Goal: Information Seeking & Learning: Understand process/instructions

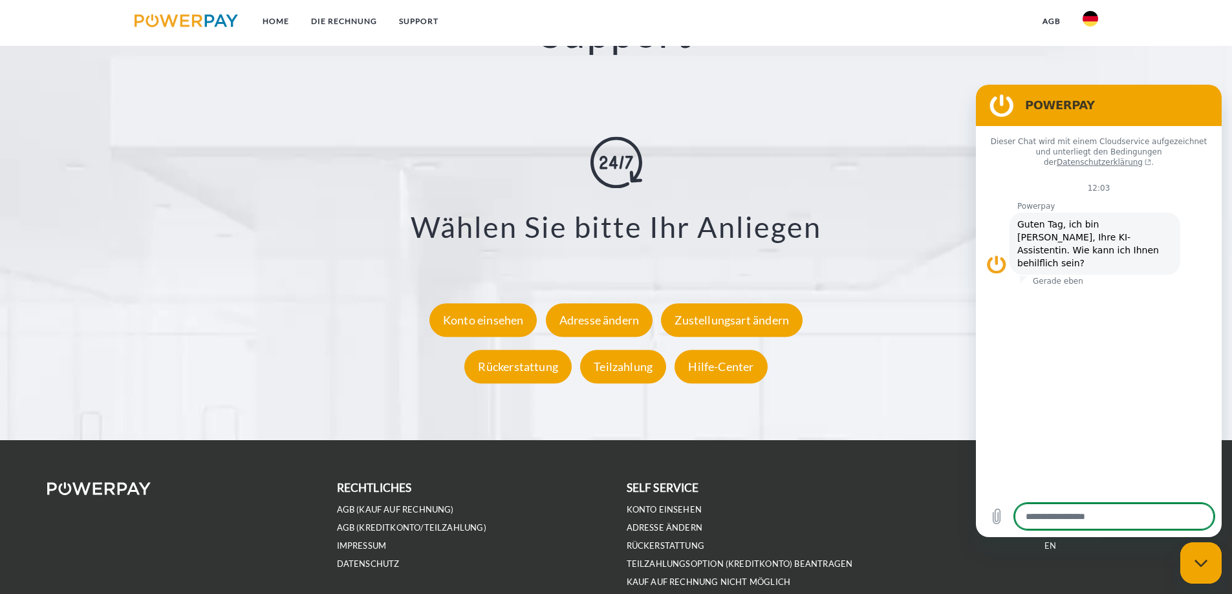
scroll to position [2396, 0]
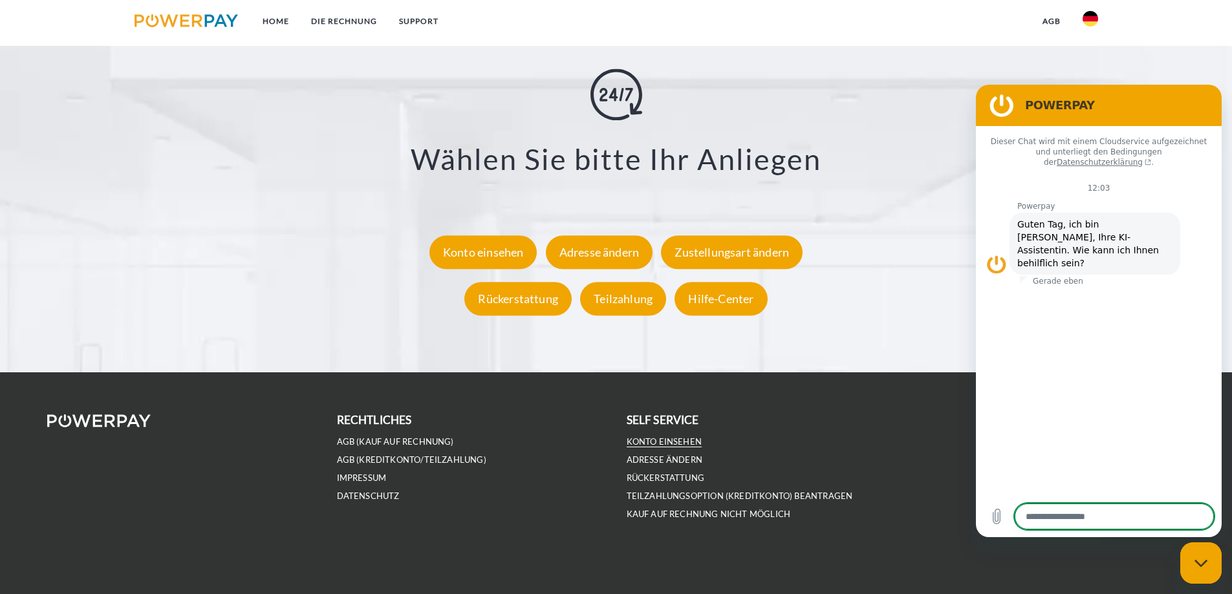
click at [685, 438] on link "Konto einsehen" at bounding box center [665, 442] width 76 height 11
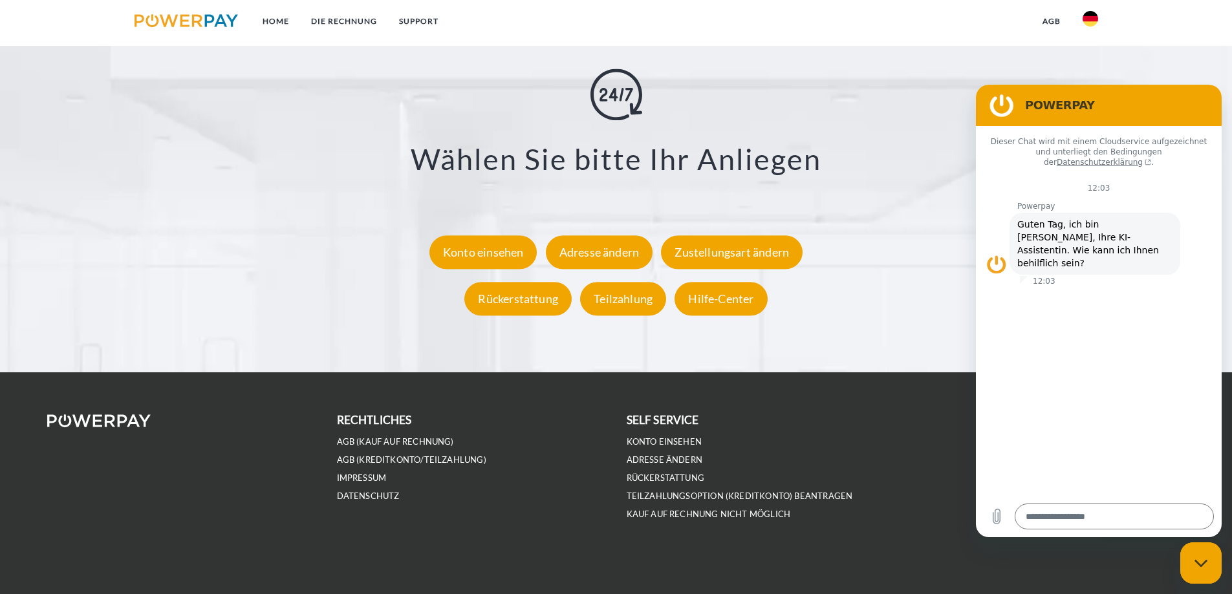
click at [931, 550] on div "DE FR IT EN" at bounding box center [1051, 483] width 290 height 144
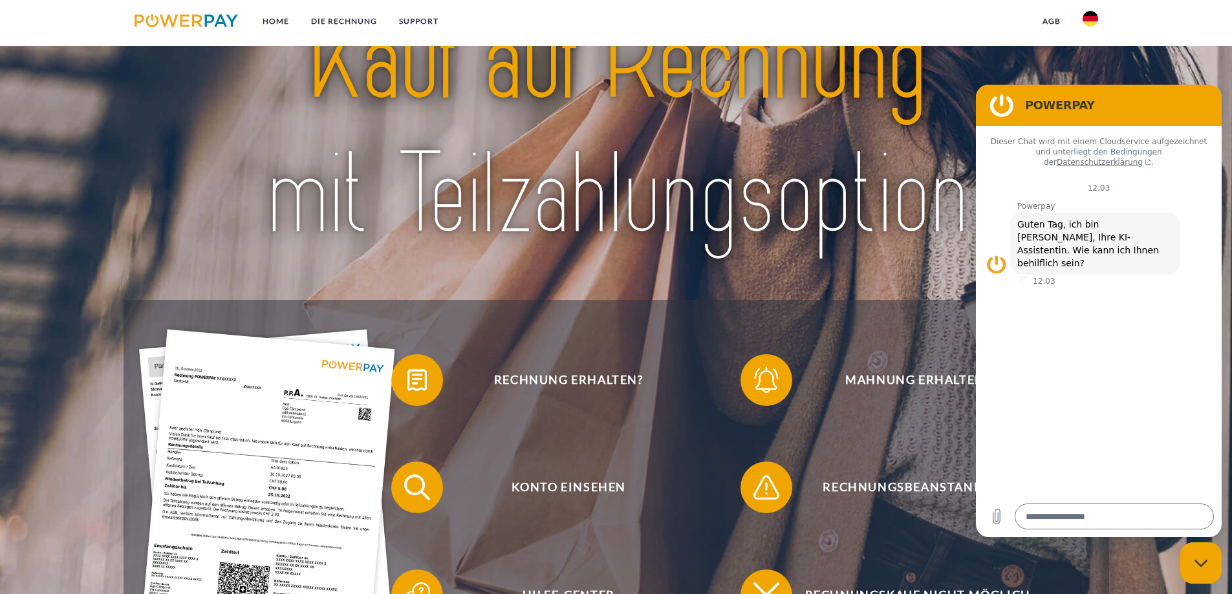
scroll to position [0, 0]
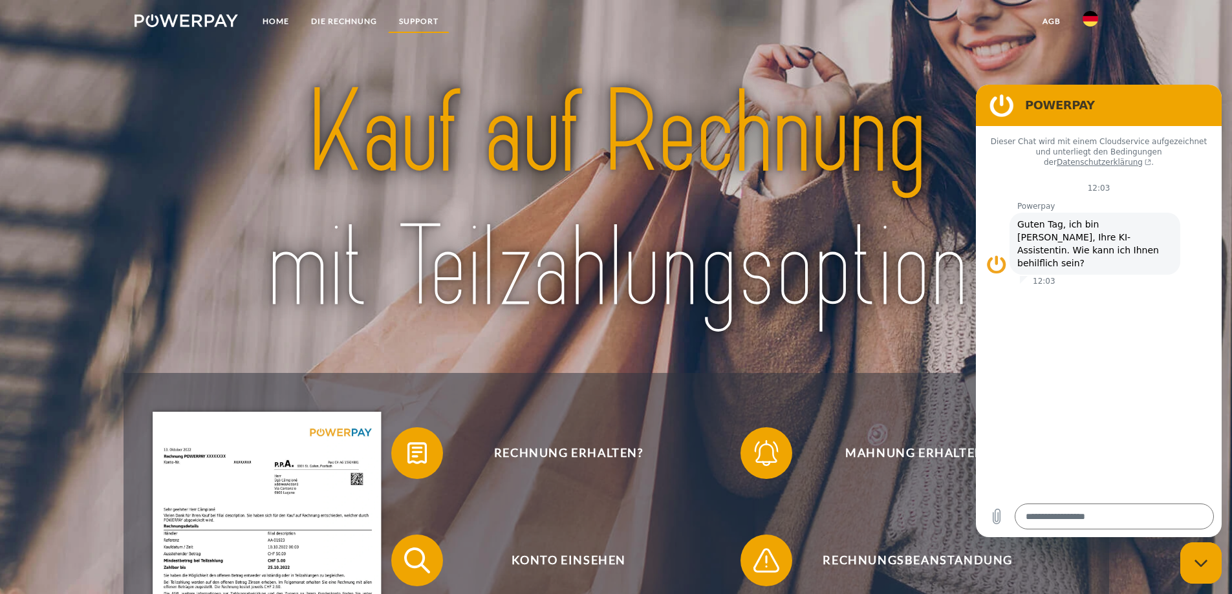
click at [429, 17] on link "SUPPORT" at bounding box center [418, 21] width 61 height 23
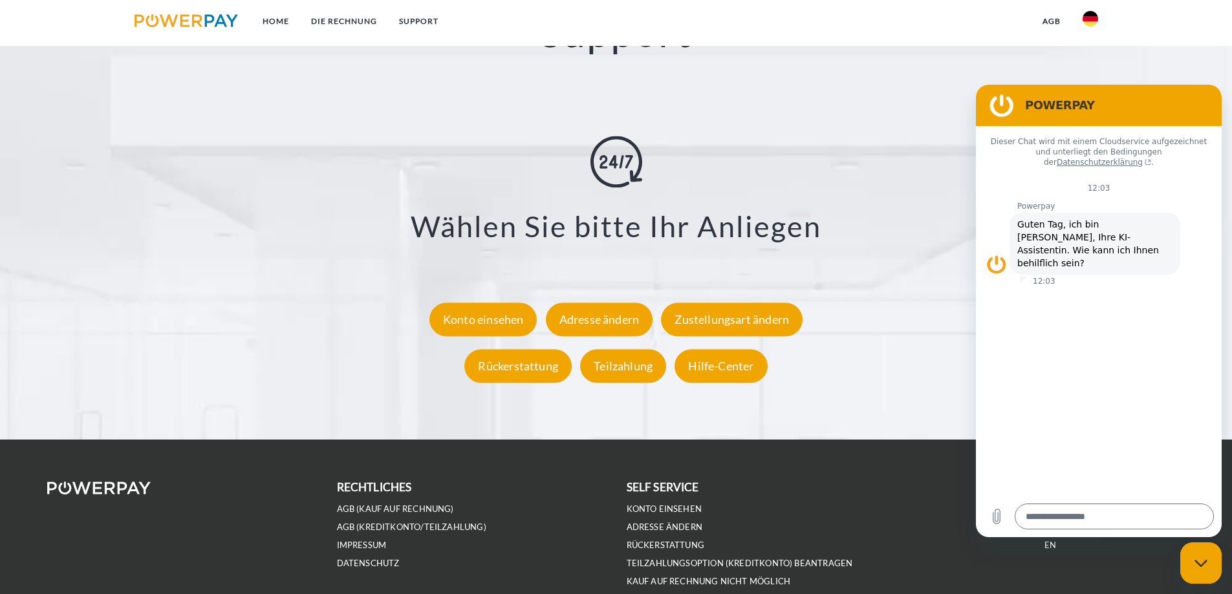
scroll to position [2396, 0]
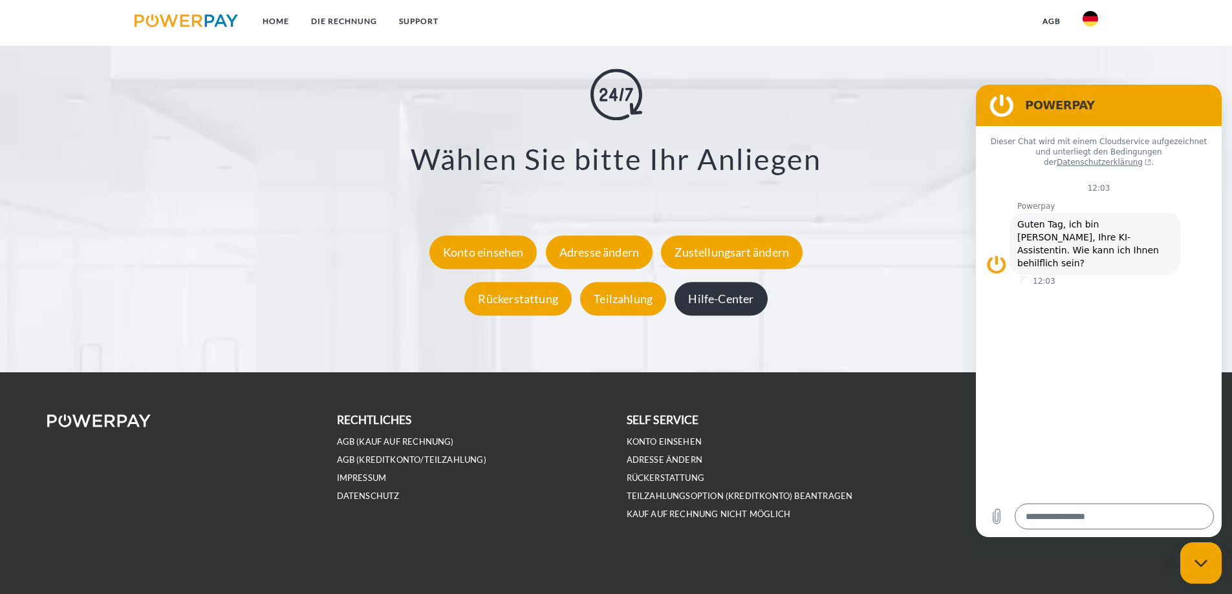
click at [711, 292] on div "Hilfe-Center" at bounding box center [721, 299] width 92 height 34
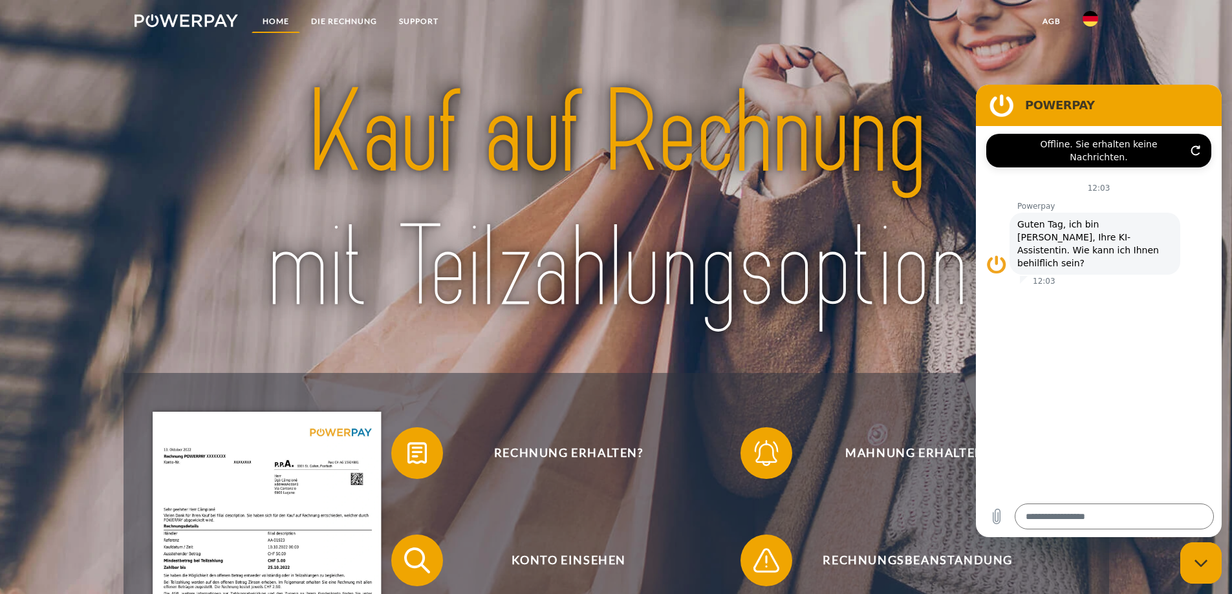
click at [266, 19] on link "Home" at bounding box center [276, 21] width 49 height 23
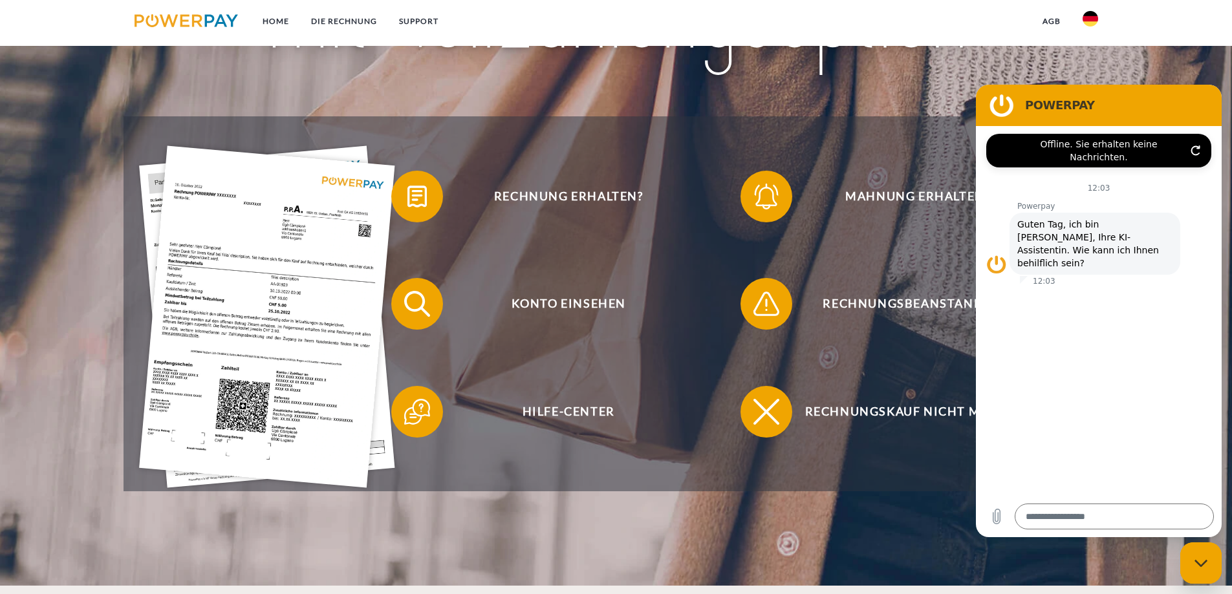
scroll to position [257, 0]
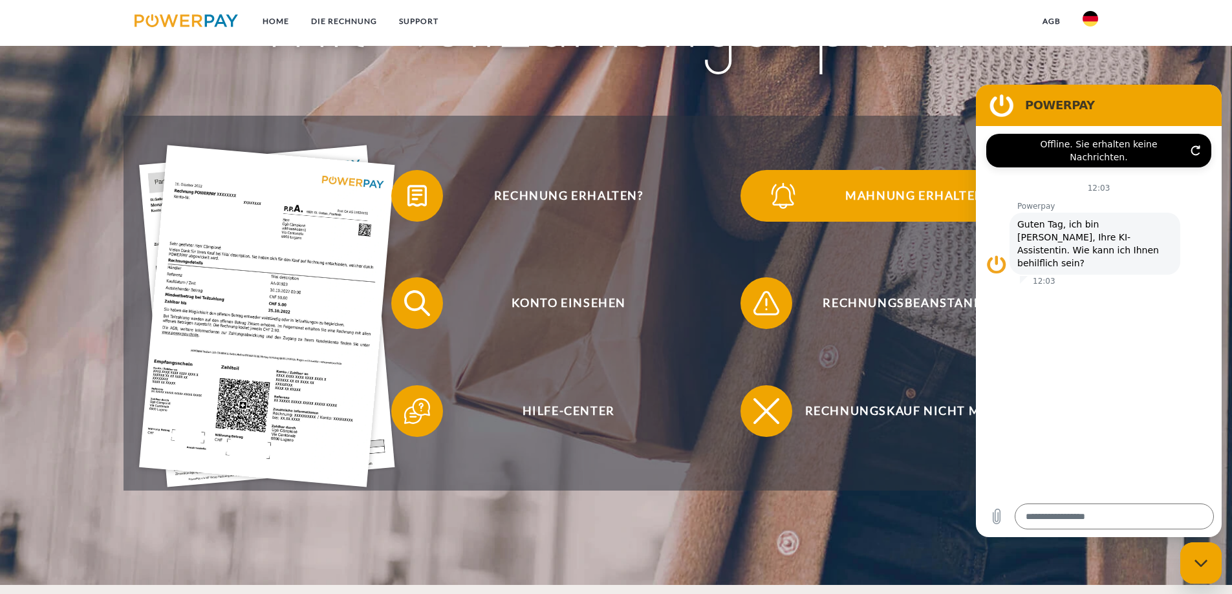
click at [845, 203] on span "Mahnung erhalten?" at bounding box center [917, 196] width 317 height 52
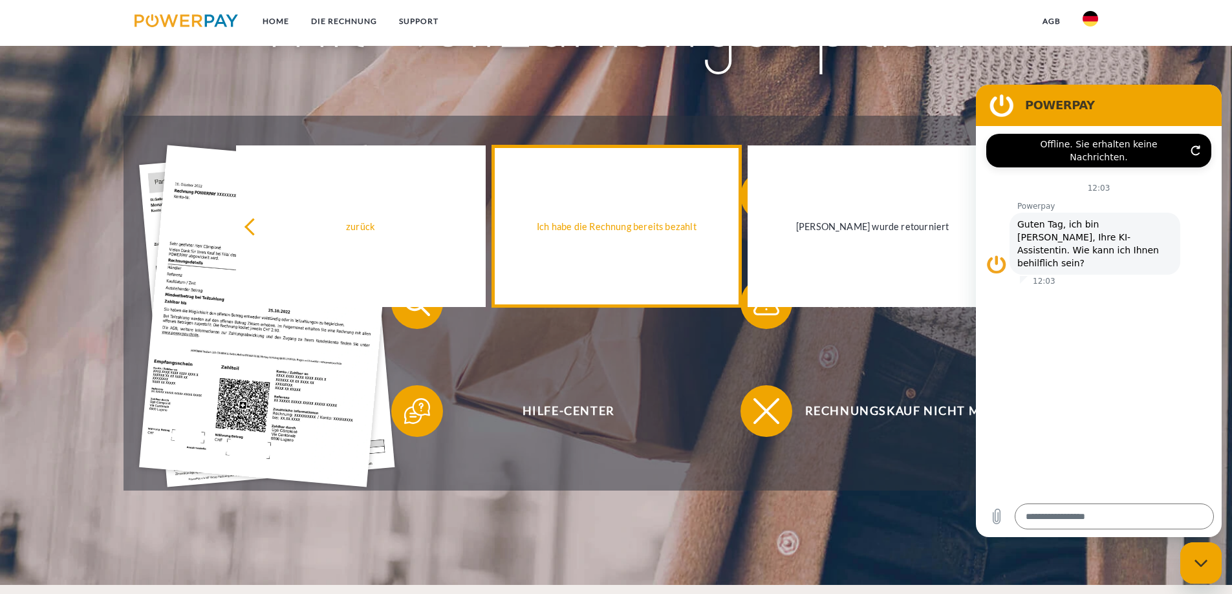
click at [614, 210] on link "Ich habe die Rechnung bereits bezahlt" at bounding box center [617, 227] width 250 height 162
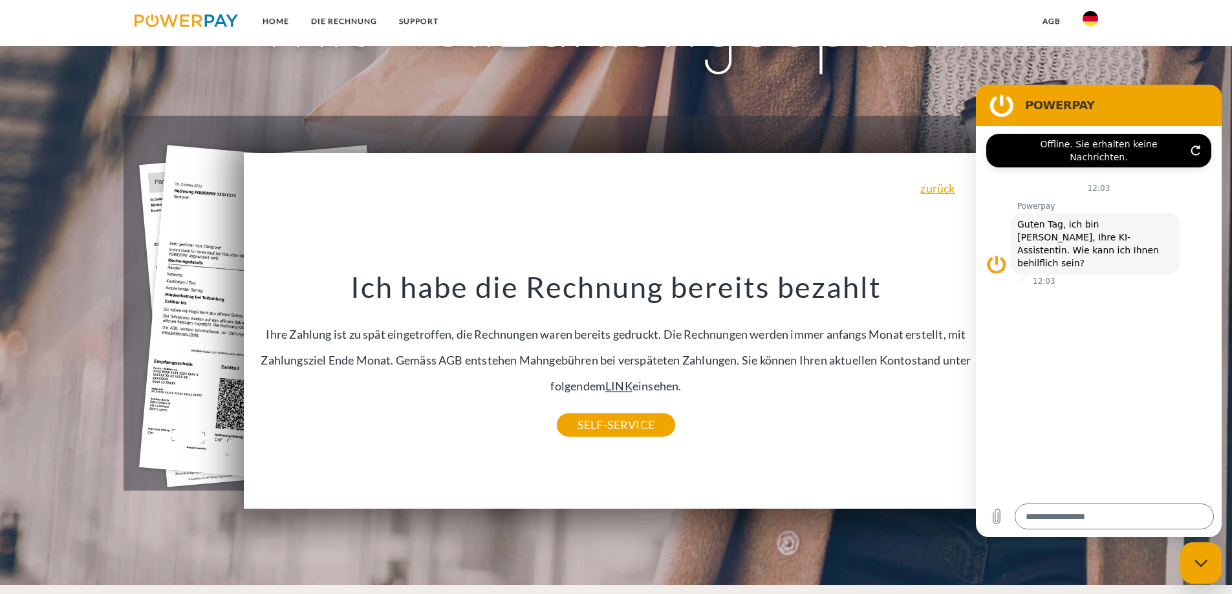
click at [626, 386] on link "LINK" at bounding box center [618, 387] width 27 height 14
click at [589, 434] on link "SELF-SERVICE" at bounding box center [616, 425] width 118 height 23
click at [616, 387] on link "LINK" at bounding box center [618, 387] width 27 height 14
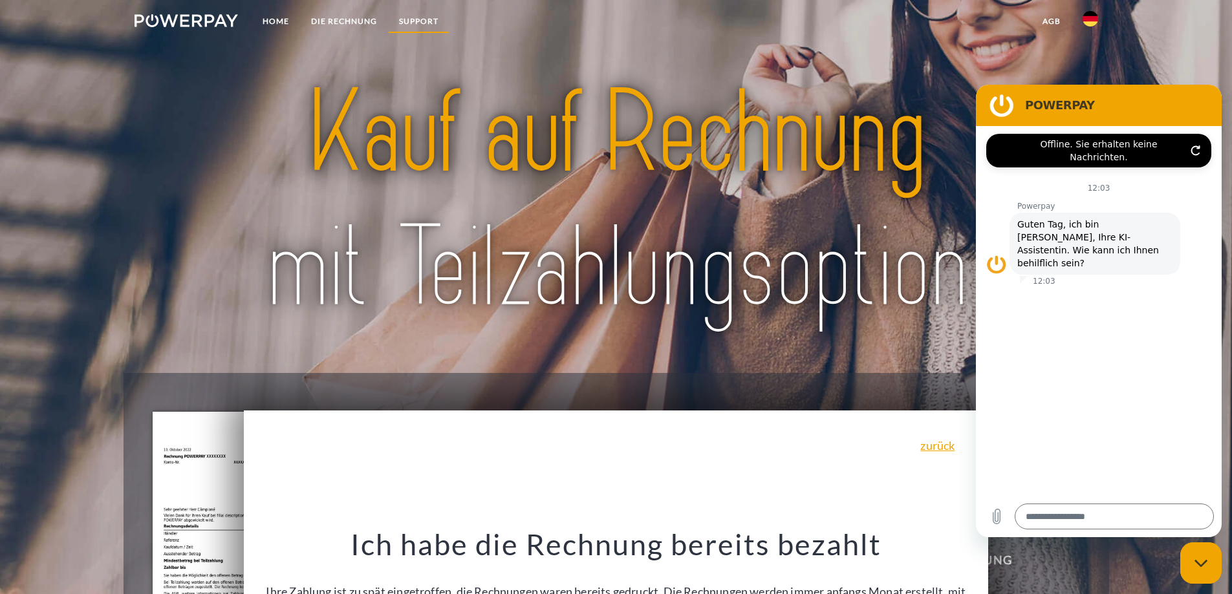
click at [409, 23] on link "SUPPORT" at bounding box center [418, 21] width 61 height 23
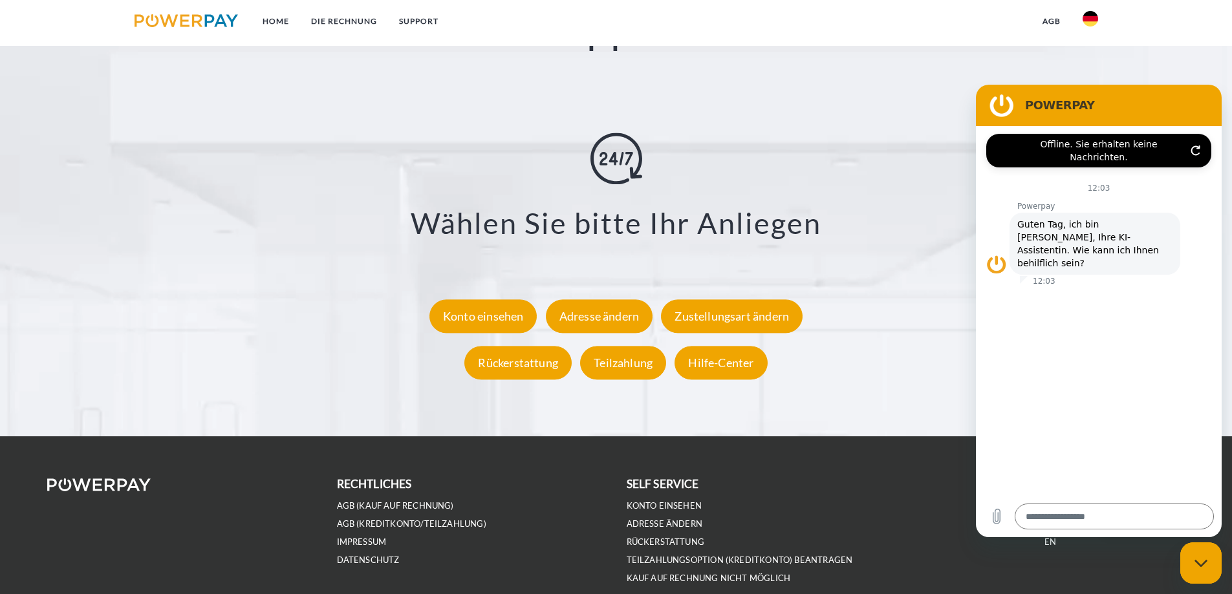
scroll to position [2396, 0]
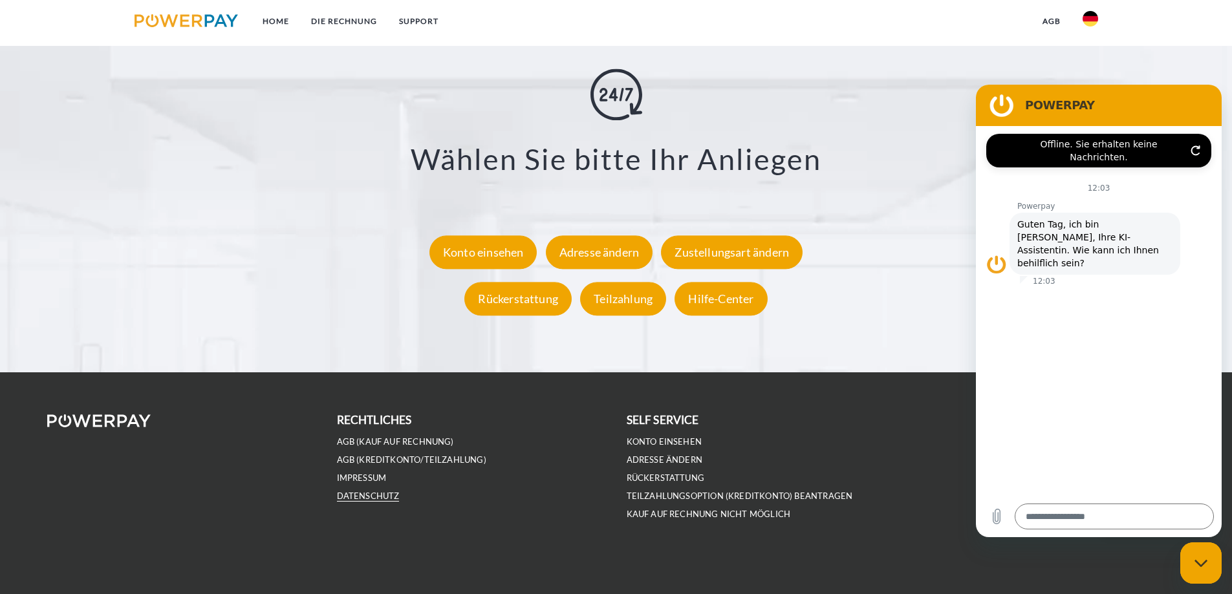
click at [375, 497] on link "DATENSCHUTZ" at bounding box center [368, 496] width 63 height 11
type textarea "*"
